Goal: Task Accomplishment & Management: Manage account settings

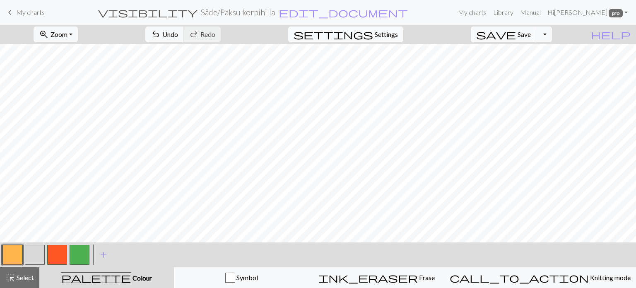
click at [397, 35] on span "Settings" at bounding box center [386, 34] width 23 height 10
select select "aran"
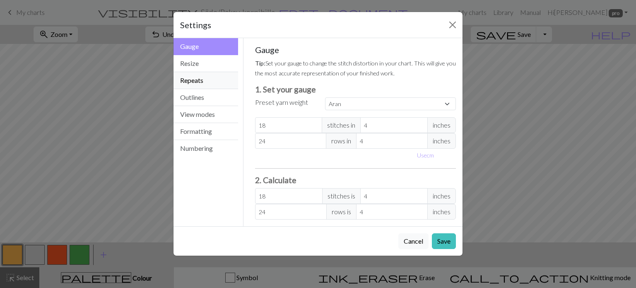
click at [193, 82] on button "Repeats" at bounding box center [206, 80] width 65 height 17
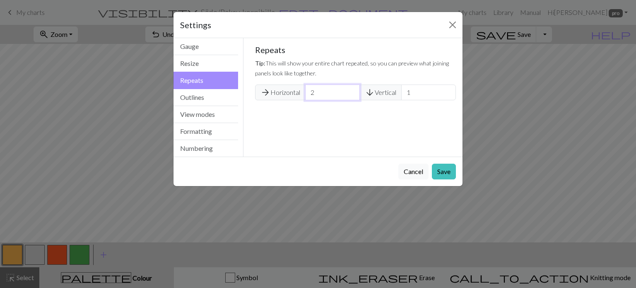
click at [350, 90] on input "2" at bounding box center [332, 93] width 55 height 16
type input "3"
click at [350, 90] on input "3" at bounding box center [332, 93] width 55 height 16
click at [440, 170] on button "Save" at bounding box center [444, 172] width 24 height 16
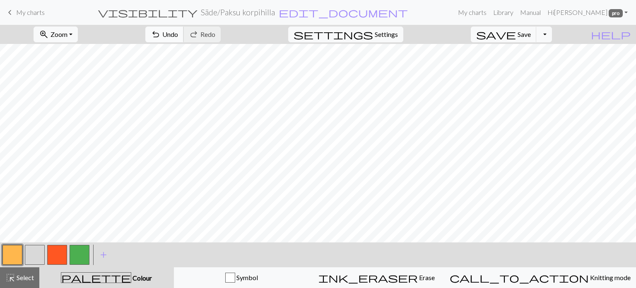
click at [178, 31] on span "Undo" at bounding box center [170, 34] width 16 height 8
click at [6, 254] on button "button" at bounding box center [12, 255] width 20 height 20
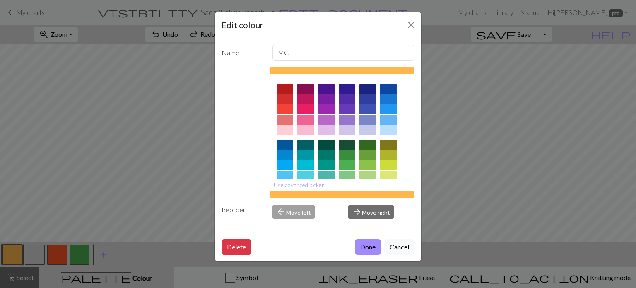
click at [370, 245] on button "Done" at bounding box center [368, 247] width 26 height 16
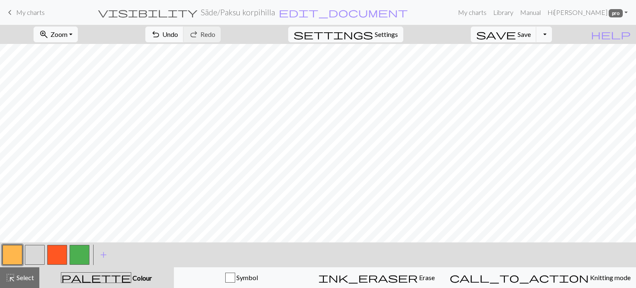
drag, startPoint x: 35, startPoint y: 251, endPoint x: 88, endPoint y: 245, distance: 53.0
click at [37, 251] on button "button" at bounding box center [35, 255] width 20 height 20
drag, startPoint x: 13, startPoint y: 251, endPoint x: 45, endPoint y: 242, distance: 32.8
click at [13, 251] on button "button" at bounding box center [12, 255] width 20 height 20
click at [81, 255] on button "button" at bounding box center [80, 255] width 20 height 20
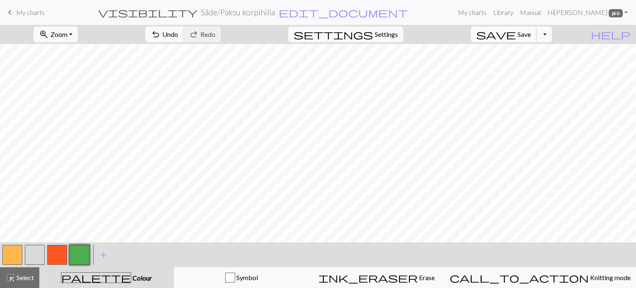
click at [531, 37] on span "Save" at bounding box center [524, 34] width 13 height 8
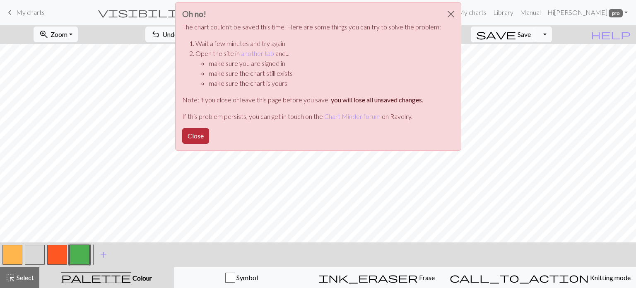
click at [196, 139] on button "Close" at bounding box center [195, 136] width 27 height 16
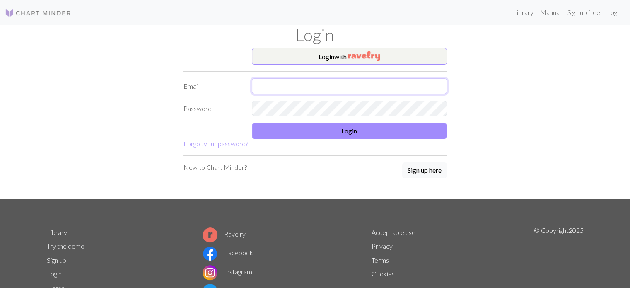
type input "henna@vinhapaanari.com"
click at [288, 138] on form "Login with Email henna@vinhapaanari.com Password Login Forgot your password?" at bounding box center [314, 98] width 263 height 101
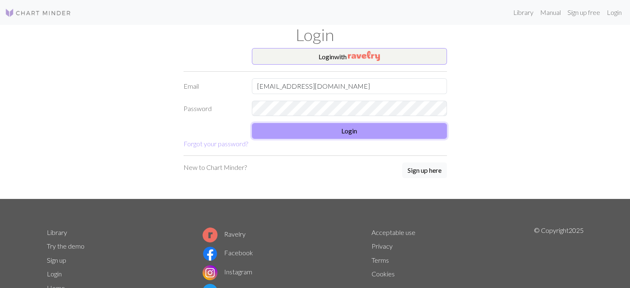
click at [288, 131] on button "Login" at bounding box center [349, 131] width 195 height 16
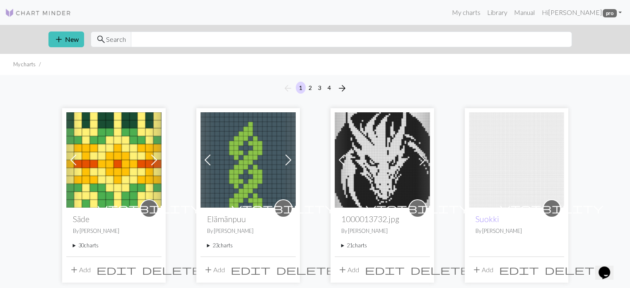
click at [75, 245] on summary "30 charts" at bounding box center [114, 245] width 82 height 8
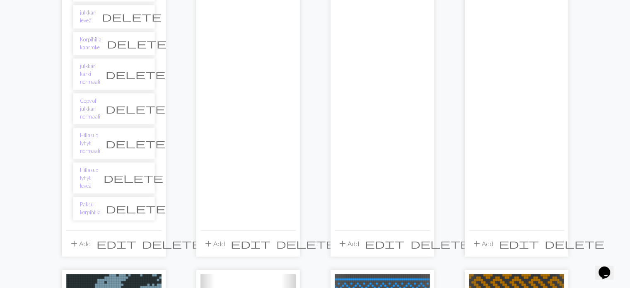
scroll to position [911, 0]
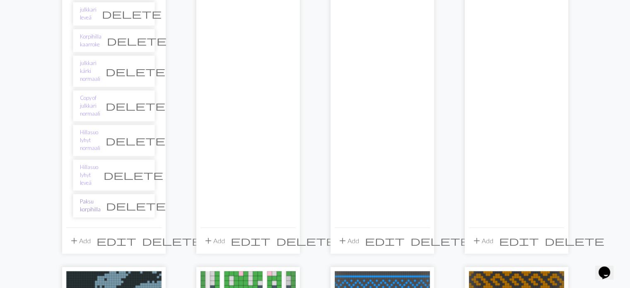
click at [97, 198] on link "Paksu korpihilla" at bounding box center [90, 206] width 21 height 16
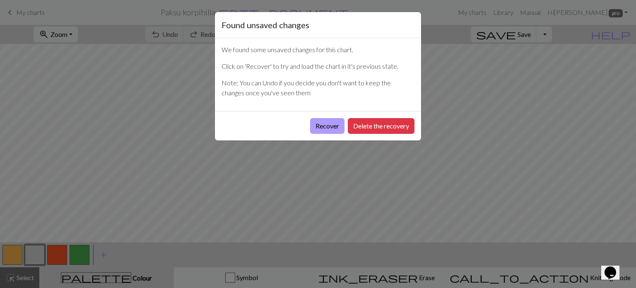
click at [318, 120] on button "Recover" at bounding box center [327, 126] width 34 height 16
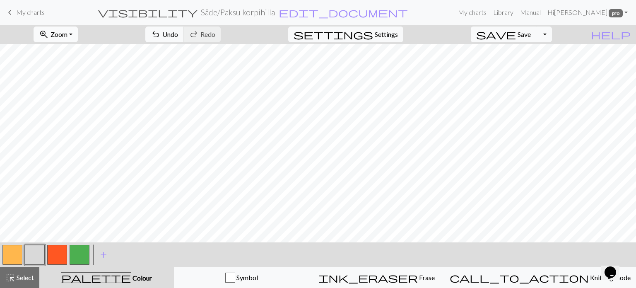
click at [65, 35] on button "zoom_in Zoom Zoom" at bounding box center [56, 35] width 44 height 16
click at [70, 103] on button "50%" at bounding box center [66, 99] width 65 height 13
click at [81, 256] on button "button" at bounding box center [80, 255] width 20 height 20
drag, startPoint x: 56, startPoint y: 252, endPoint x: 73, endPoint y: 245, distance: 18.4
click at [63, 249] on button "button" at bounding box center [57, 255] width 20 height 20
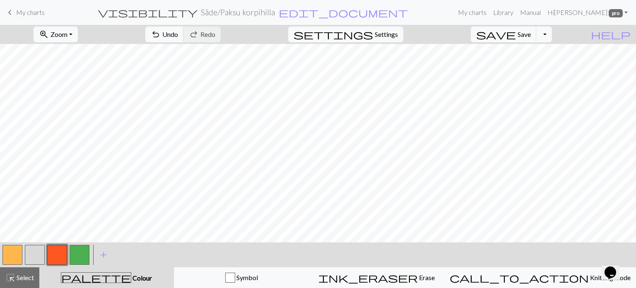
click at [31, 255] on button "button" at bounding box center [35, 255] width 20 height 20
click at [63, 254] on button "button" at bounding box center [57, 255] width 20 height 20
click at [531, 32] on span "Save" at bounding box center [524, 34] width 13 height 8
